Goal: Transaction & Acquisition: Purchase product/service

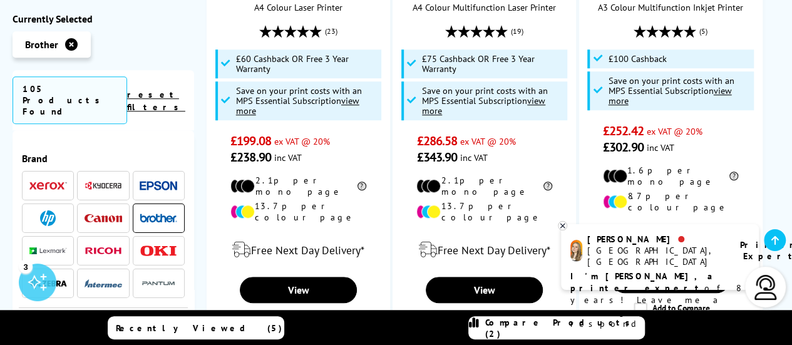
scroll to position [526, 0]
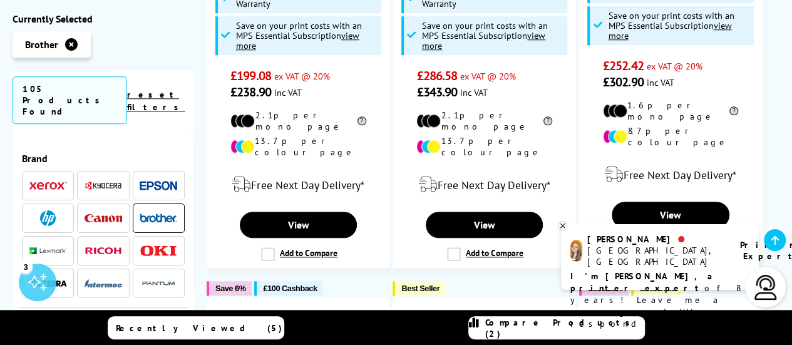
click at [190, 178] on div "Brand" at bounding box center [103, 271] width 181 height 282
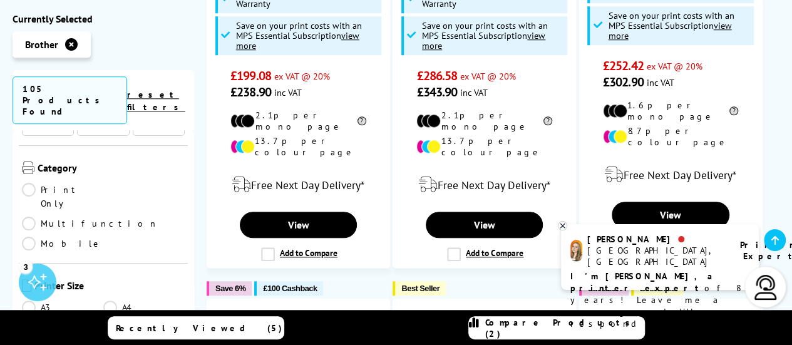
scroll to position [186, 0]
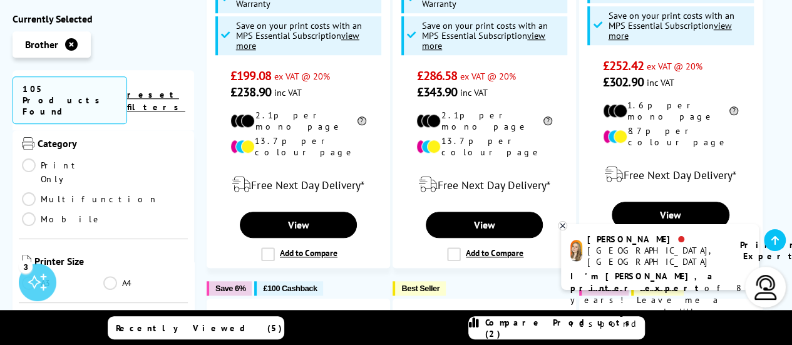
click at [32, 158] on link "Print Only" at bounding box center [62, 172] width 81 height 28
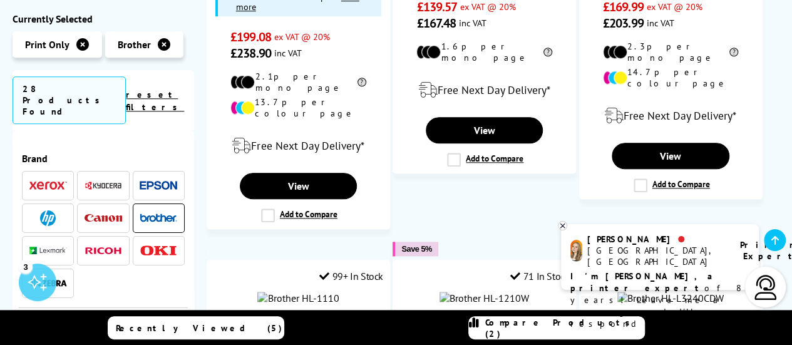
scroll to position [186, 0]
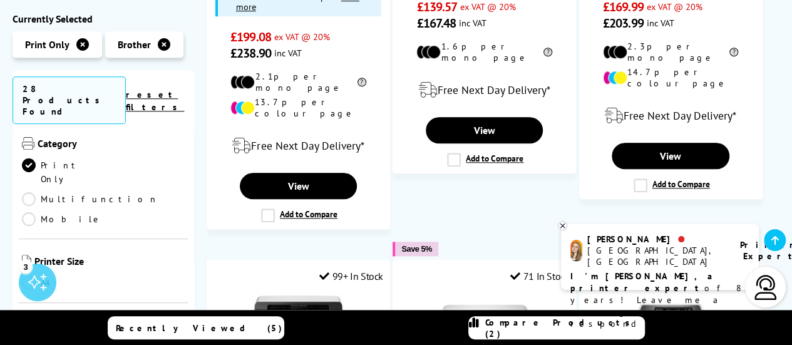
click at [27, 276] on link "A4" at bounding box center [62, 283] width 81 height 14
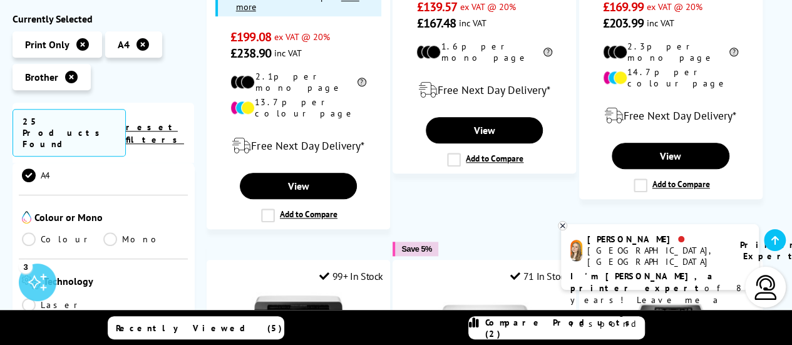
scroll to position [317, 0]
click at [108, 229] on link "Mono" at bounding box center [143, 236] width 81 height 14
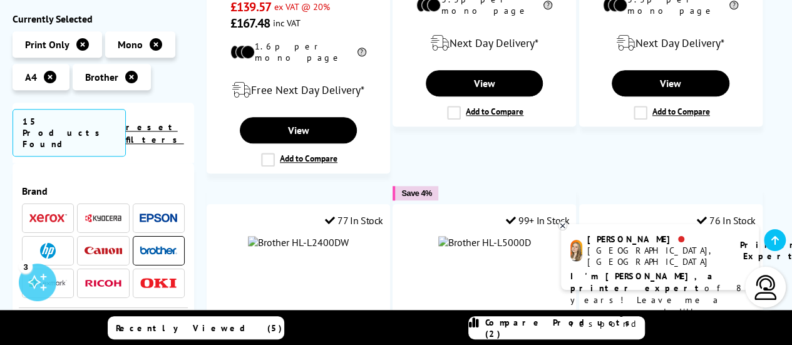
scroll to position [317, 0]
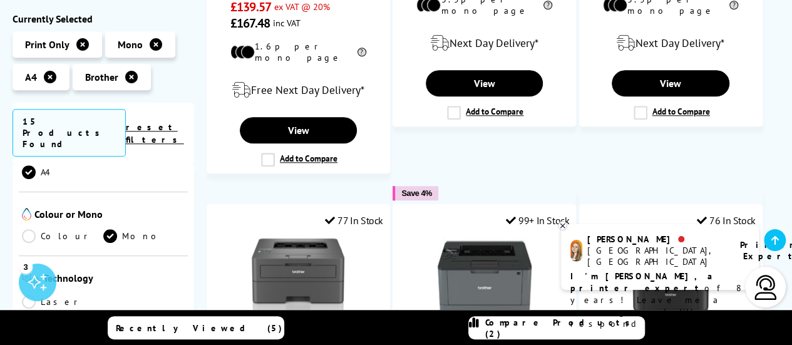
click at [31, 295] on link "Laser" at bounding box center [62, 302] width 81 height 14
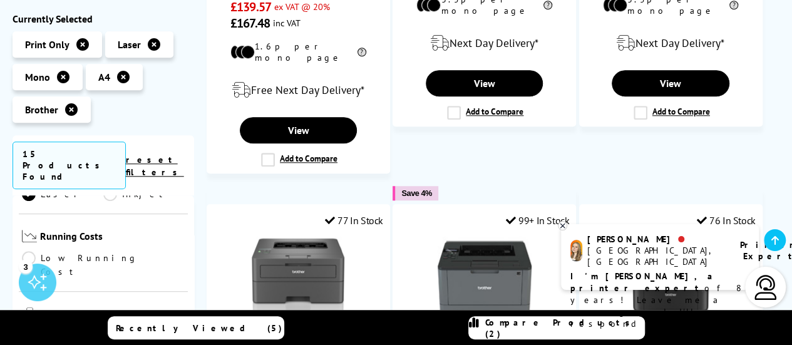
scroll to position [446, 0]
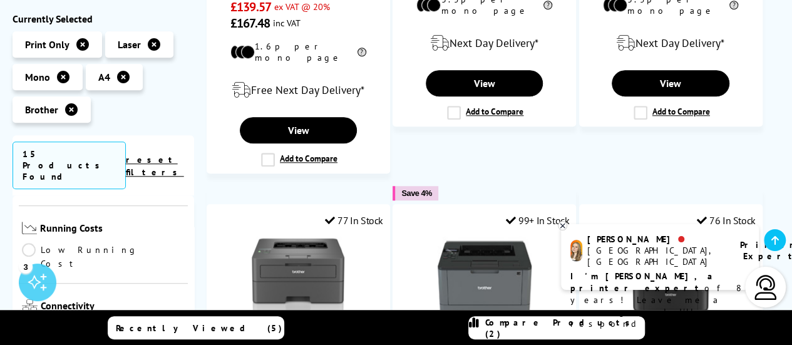
click at [26, 243] on link "Low Running Cost" at bounding box center [103, 257] width 163 height 28
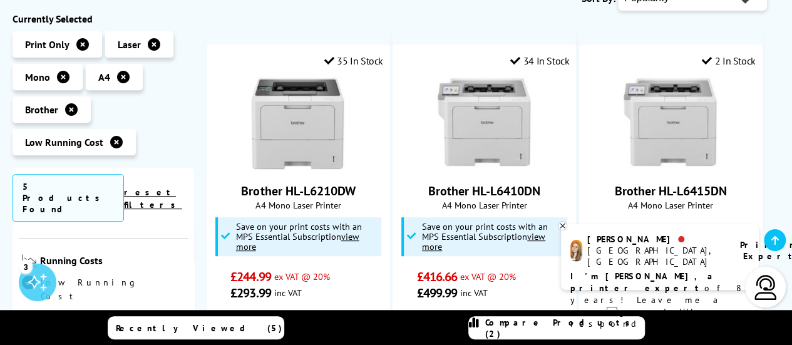
scroll to position [249, 0]
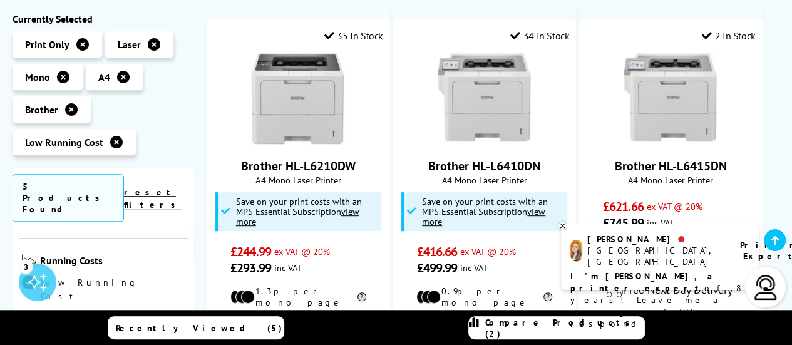
click at [564, 223] on icon at bounding box center [562, 225] width 8 height 9
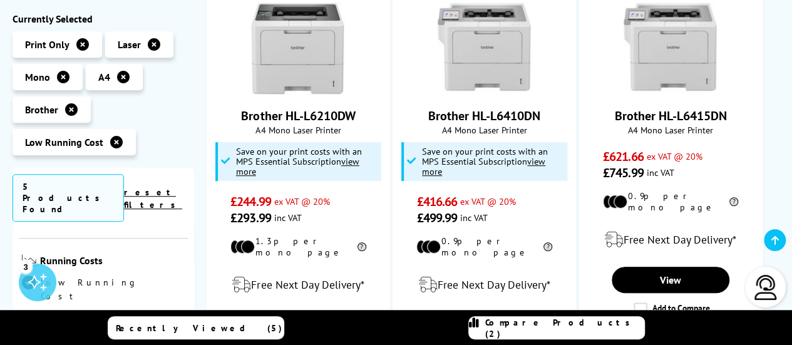
scroll to position [300, 0]
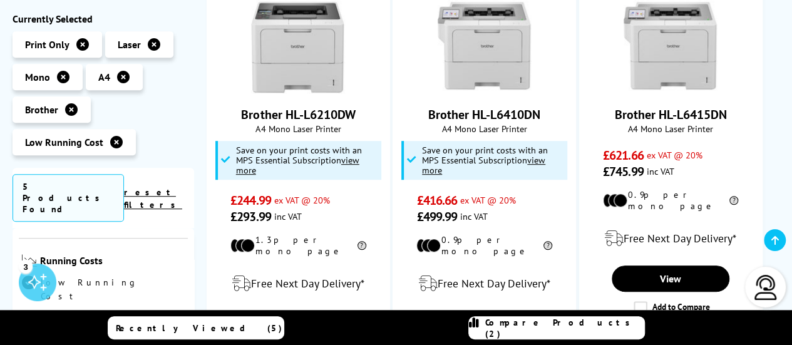
click at [69, 106] on icon at bounding box center [71, 109] width 13 height 13
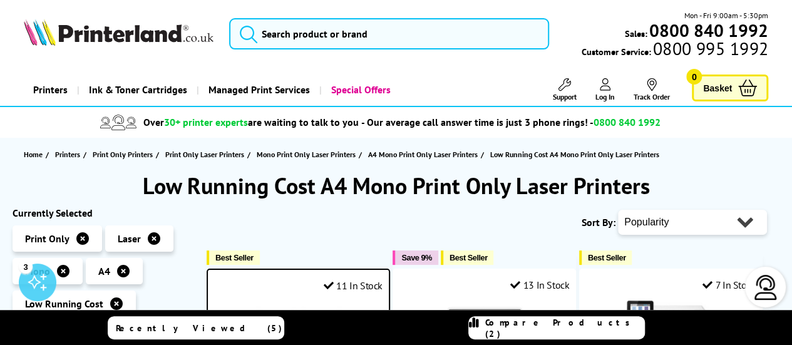
click at [693, 218] on select "Popularity Rating Price - Low to High Price - High to Low Running Costs - Low t…" at bounding box center [692, 222] width 149 height 25
select select "Price Ascending"
click at [618, 210] on select "Popularity Rating Price - Low to High Price - High to Low Running Costs - Low t…" at bounding box center [692, 222] width 149 height 25
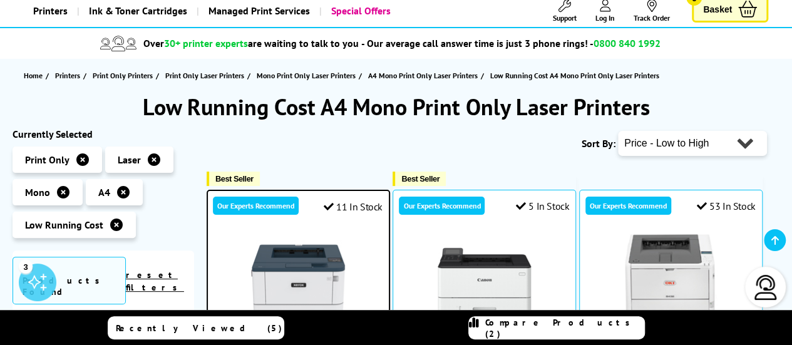
scroll to position [91, 0]
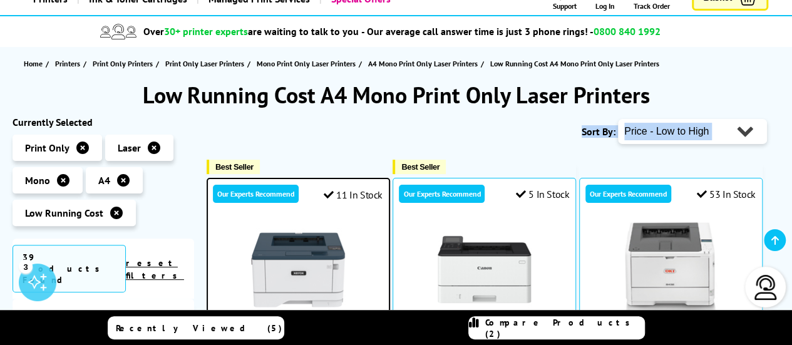
drag, startPoint x: 194, startPoint y: 280, endPoint x: 192, endPoint y: 302, distance: 22.7
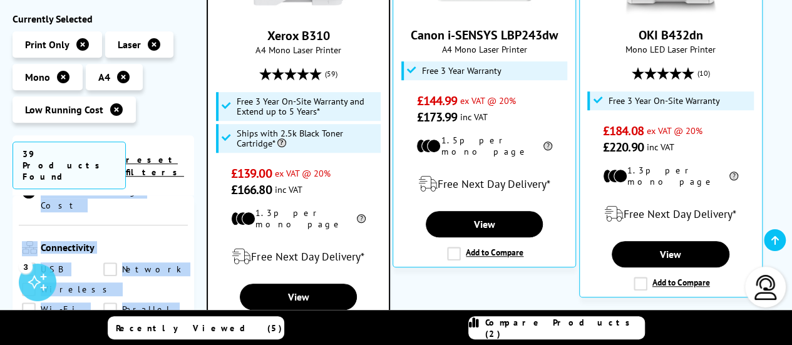
scroll to position [516, 0]
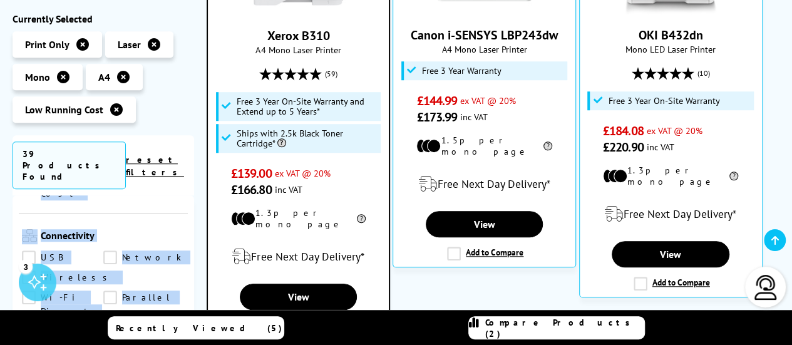
click at [28, 271] on link "Wireless" at bounding box center [68, 278] width 92 height 14
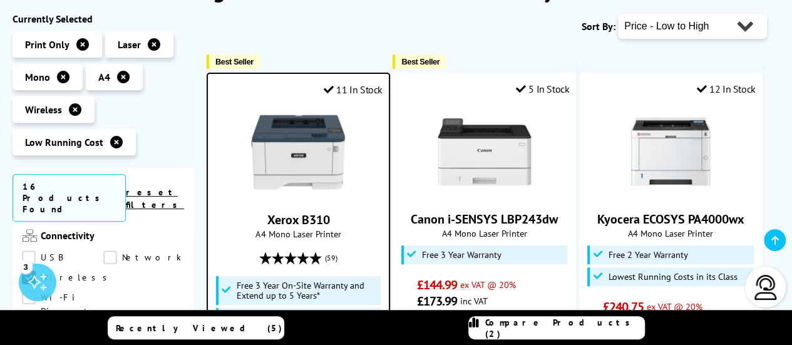
scroll to position [230, 0]
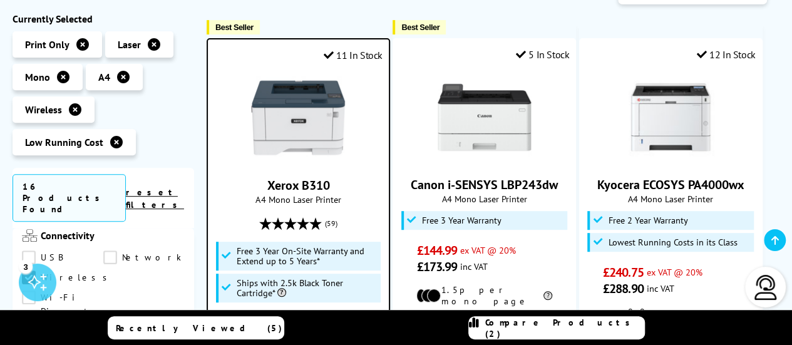
click at [111, 145] on icon at bounding box center [116, 142] width 13 height 13
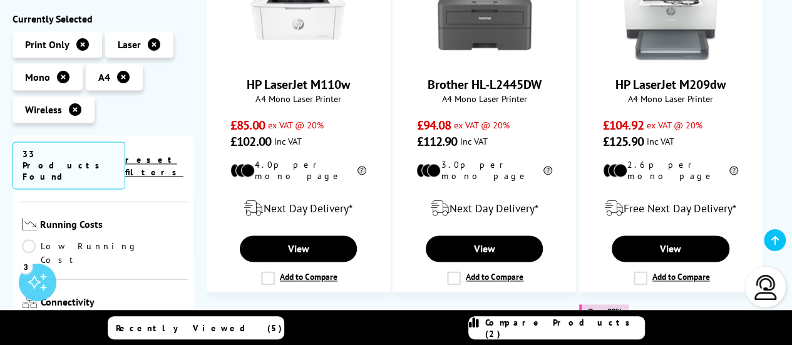
scroll to position [419, 0]
click at [28, 237] on link "Low Running Cost" at bounding box center [103, 251] width 163 height 28
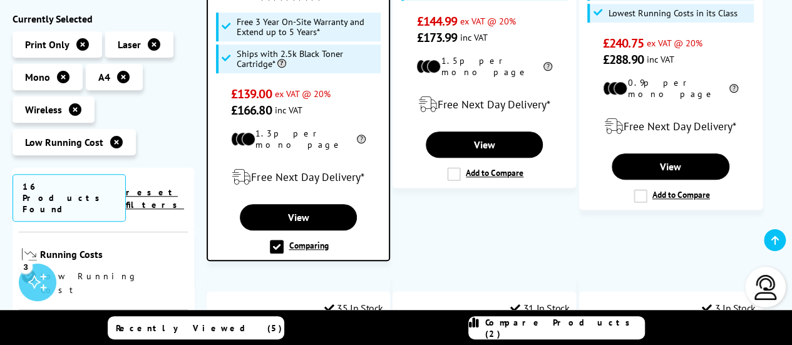
scroll to position [473, 0]
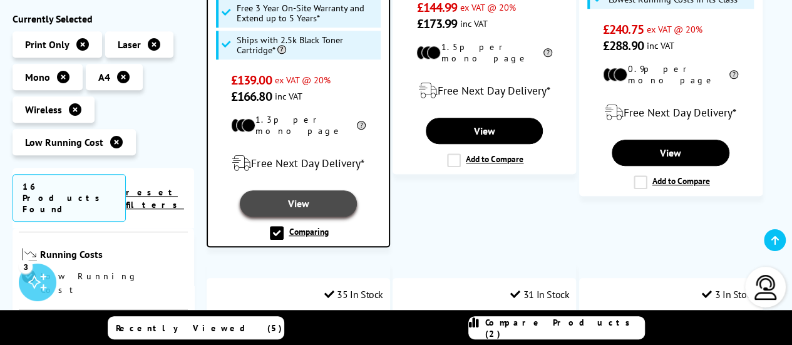
click at [300, 190] on link "View" at bounding box center [298, 203] width 116 height 26
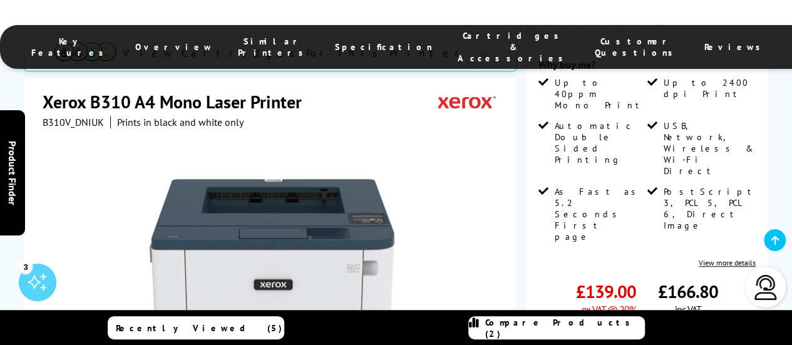
scroll to position [603, 0]
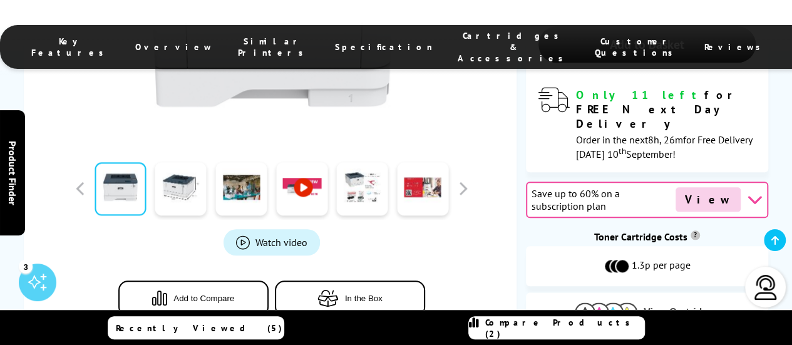
click at [613, 302] on img at bounding box center [606, 311] width 63 height 19
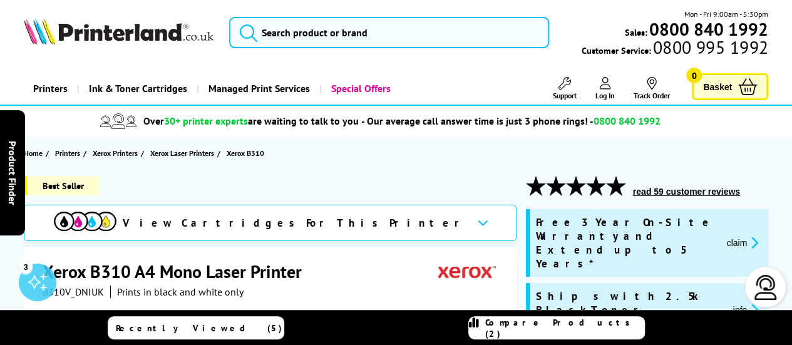
scroll to position [0, 0]
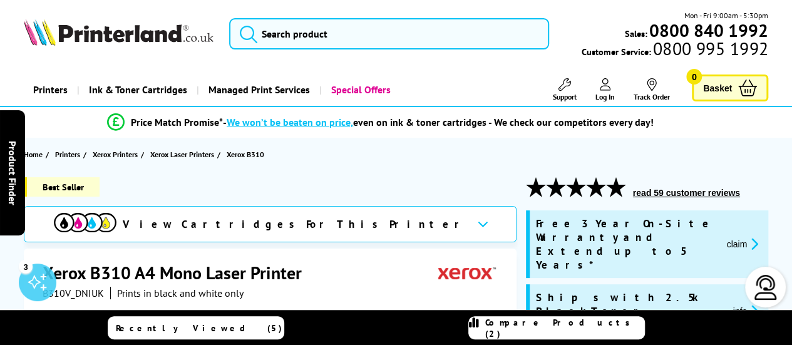
click at [286, 121] on span "We won’t be beaten on price," at bounding box center [290, 122] width 126 height 13
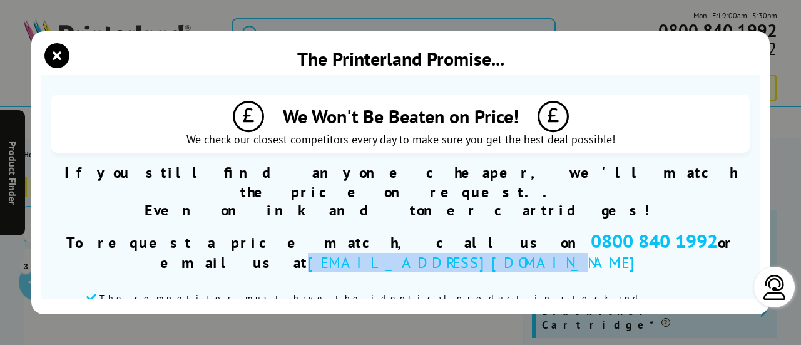
drag, startPoint x: 545, startPoint y: 221, endPoint x: 700, endPoint y: 226, distance: 154.7
click at [700, 228] on div "To request a price match, call us on [PHONE_NUMBER] or email us at [EMAIL_ADDRE…" at bounding box center [400, 250] width 698 height 44
copy span "[EMAIL_ADDRESS][DOMAIN_NAME]"
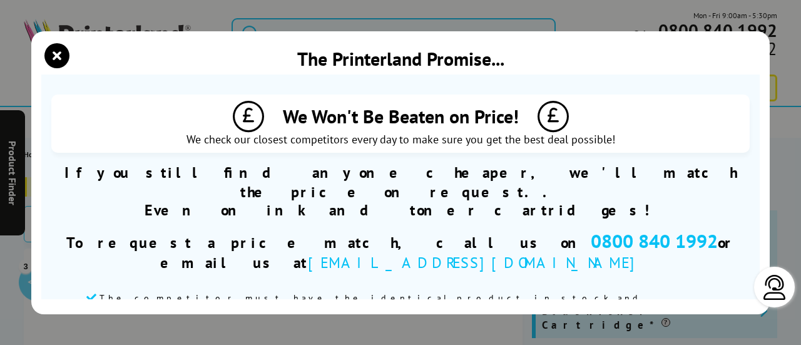
click at [785, 38] on div "The Printerland Promise... We Won't Be Beaten on Price! We check our closest co…" at bounding box center [400, 172] width 801 height 345
